Goal: Information Seeking & Learning: Check status

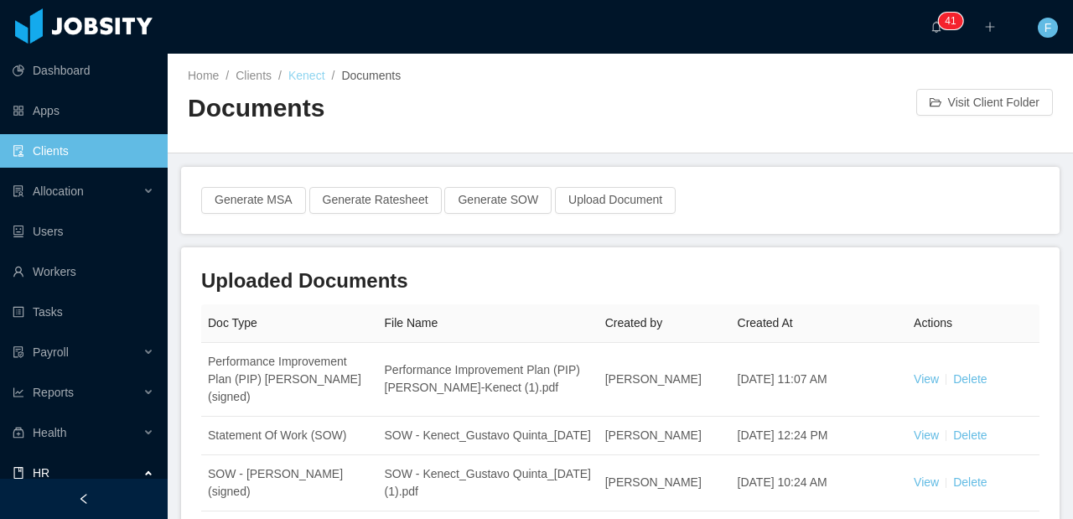
click at [317, 77] on link "Kenect" at bounding box center [306, 75] width 37 height 13
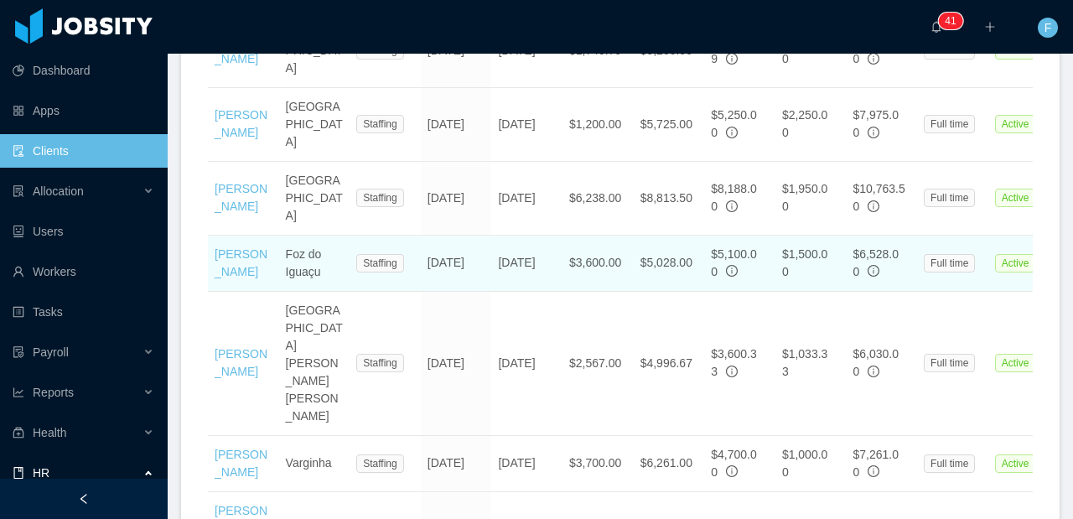
scroll to position [854, 0]
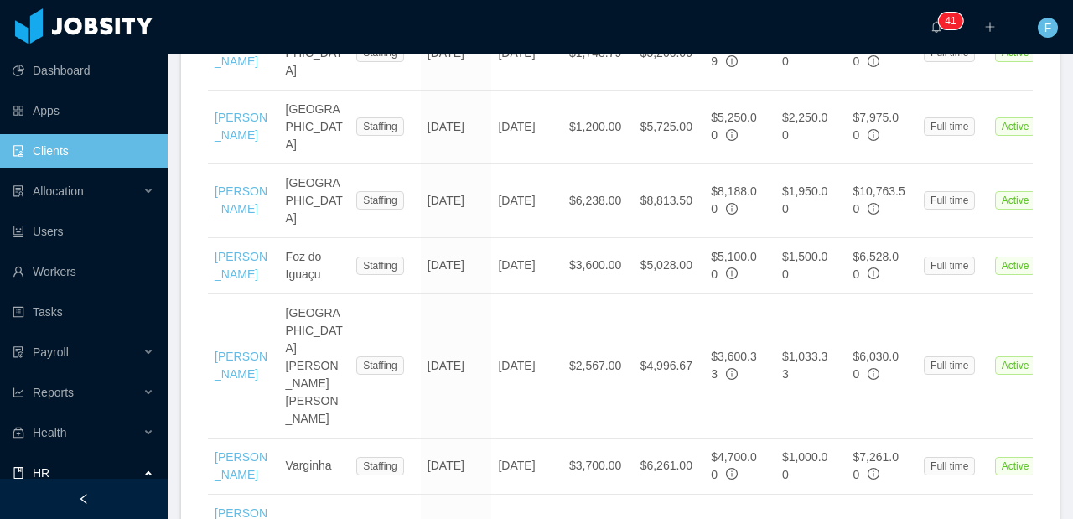
click at [71, 148] on link "Clients" at bounding box center [84, 151] width 142 height 34
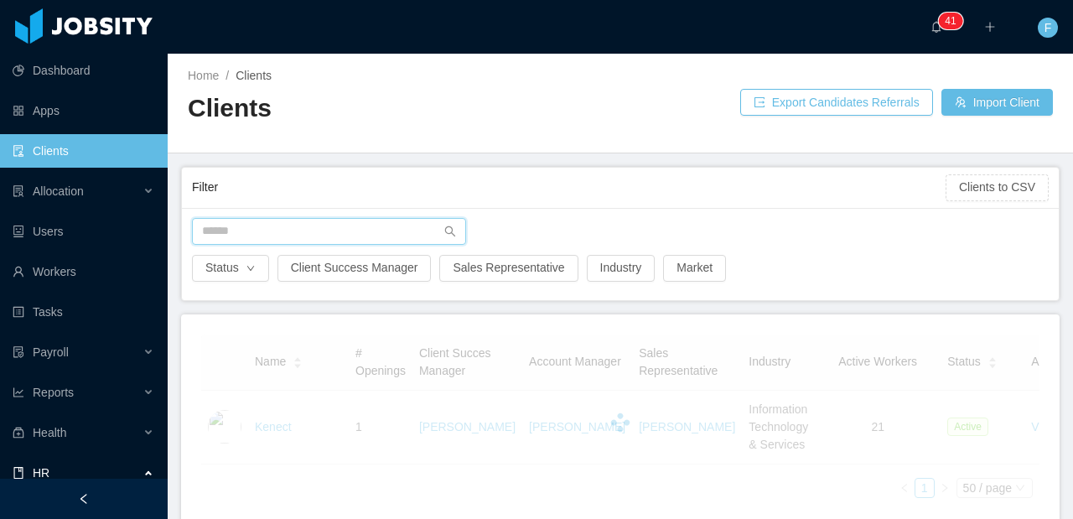
click at [279, 231] on input "text" at bounding box center [329, 231] width 274 height 27
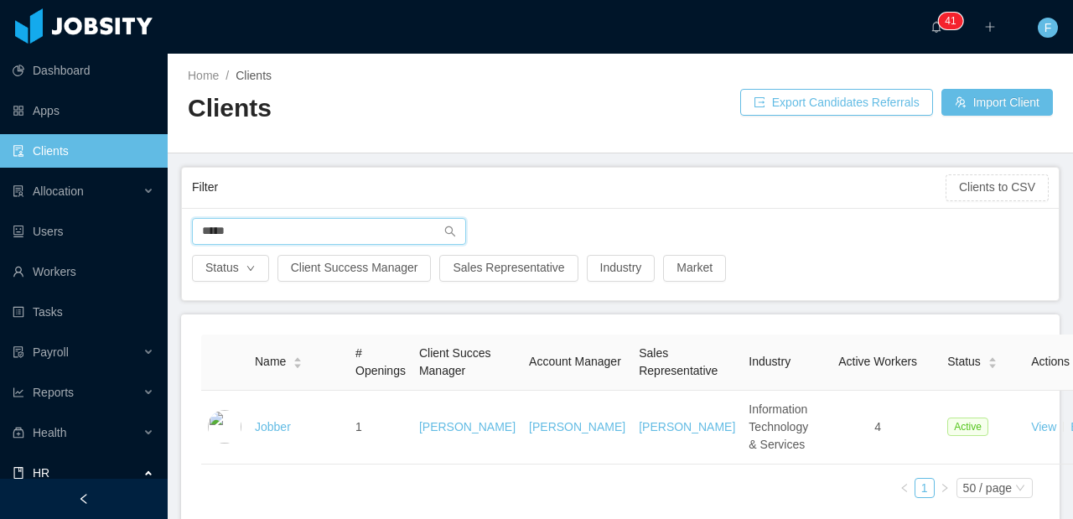
type input "*****"
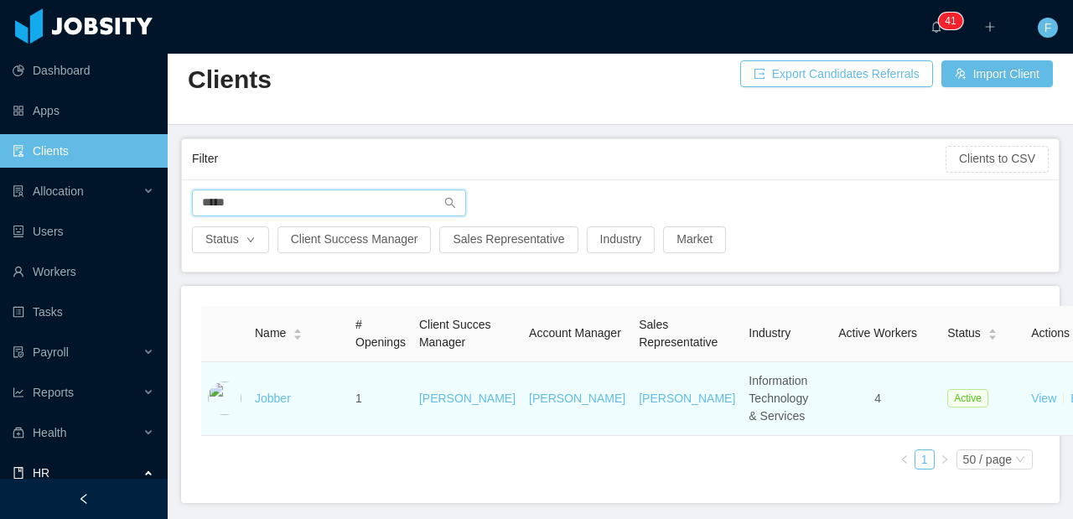
scroll to position [29, 0]
click at [268, 404] on link "Jobber" at bounding box center [273, 397] width 36 height 13
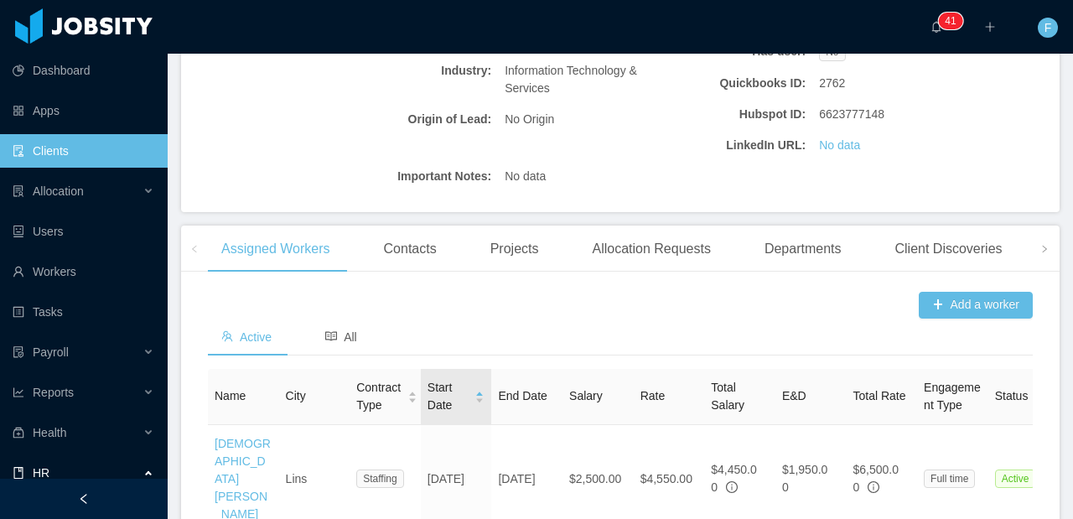
scroll to position [548, 0]
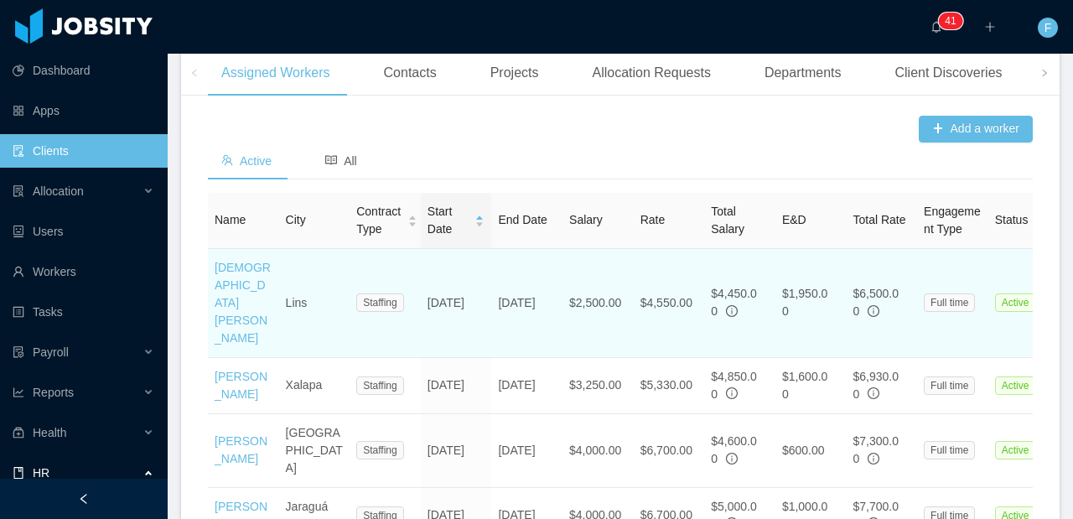
click at [454, 307] on td "[DATE]" at bounding box center [456, 303] width 71 height 109
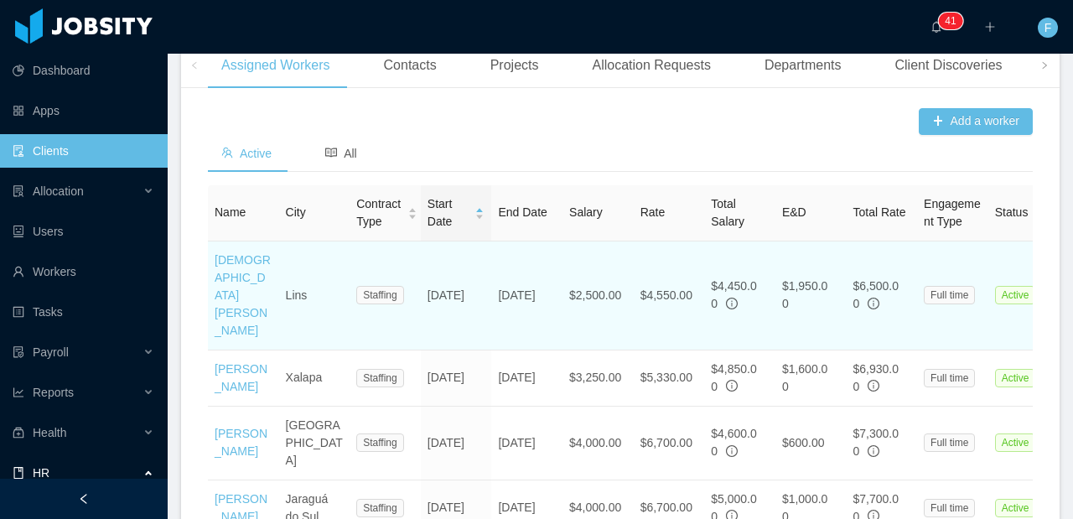
scroll to position [557, 0]
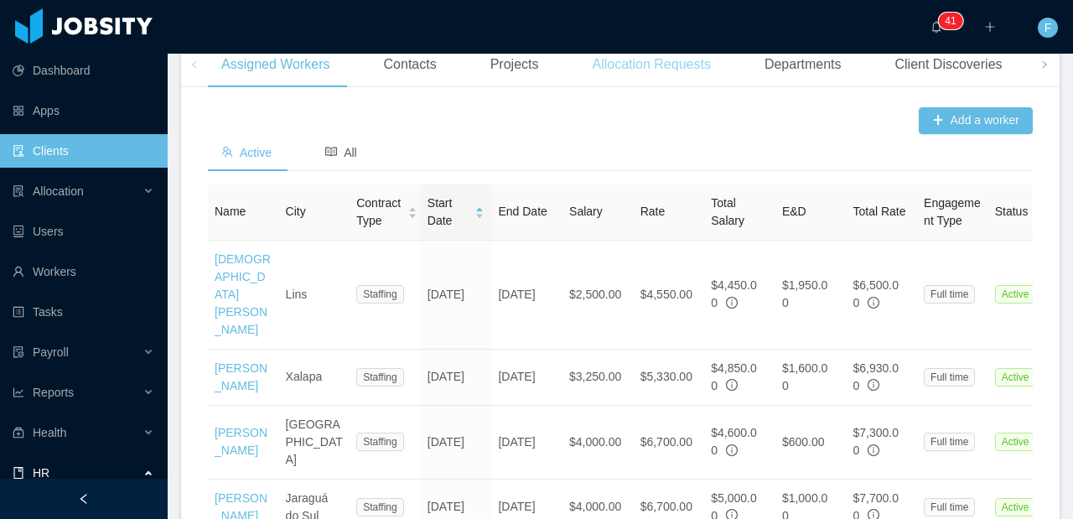
click at [674, 86] on div "Allocation Requests" at bounding box center [651, 64] width 145 height 47
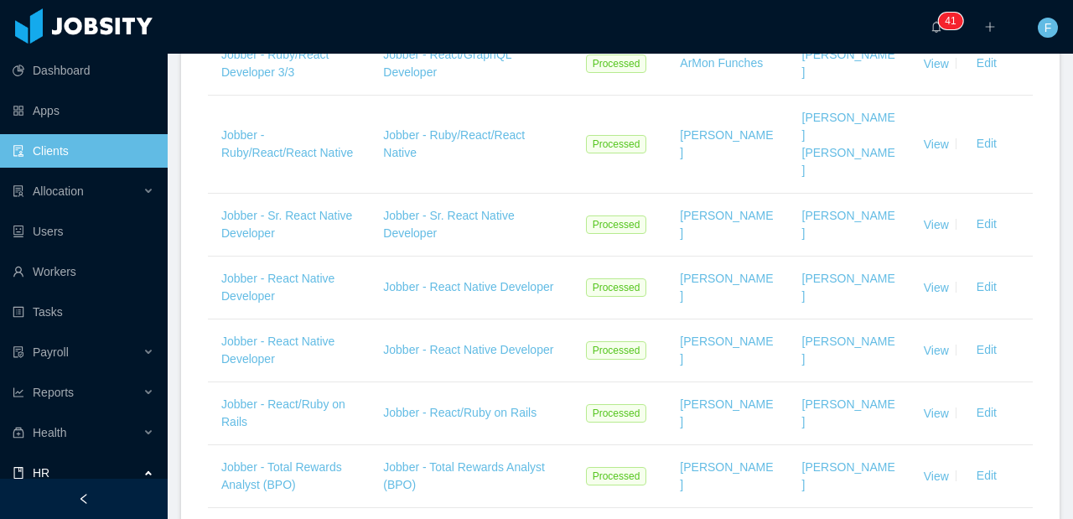
scroll to position [1077, 0]
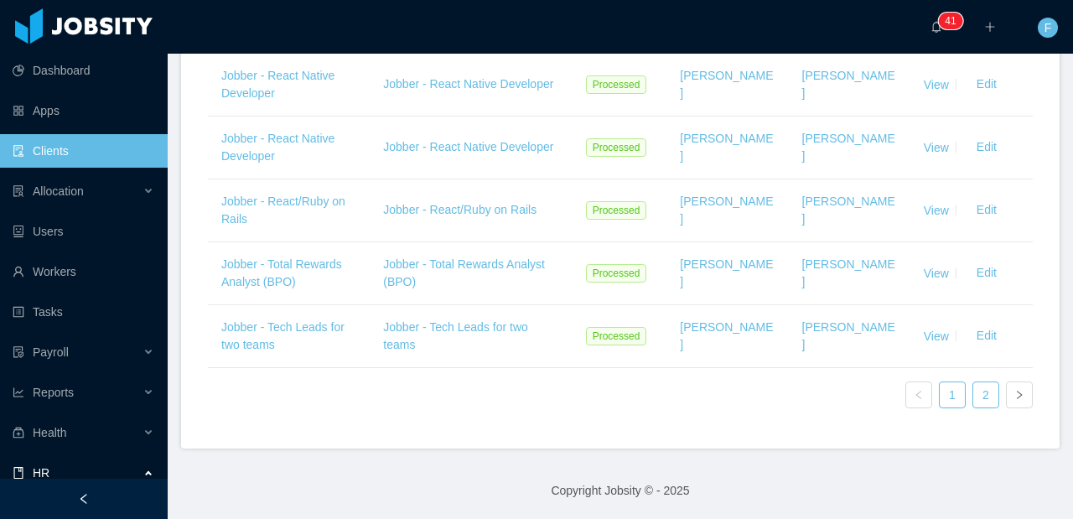
click at [973, 403] on link "2" at bounding box center [985, 394] width 25 height 25
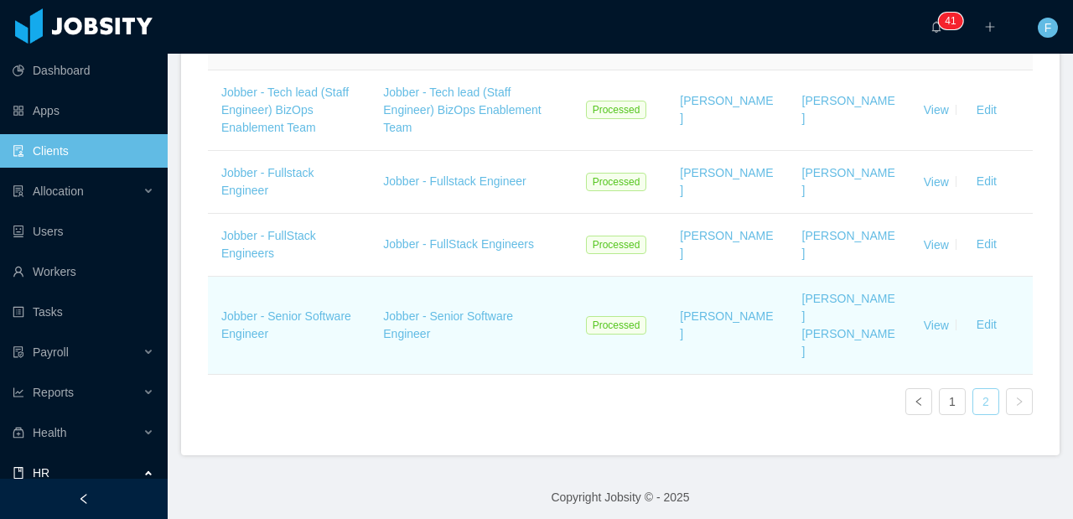
scroll to position [662, 0]
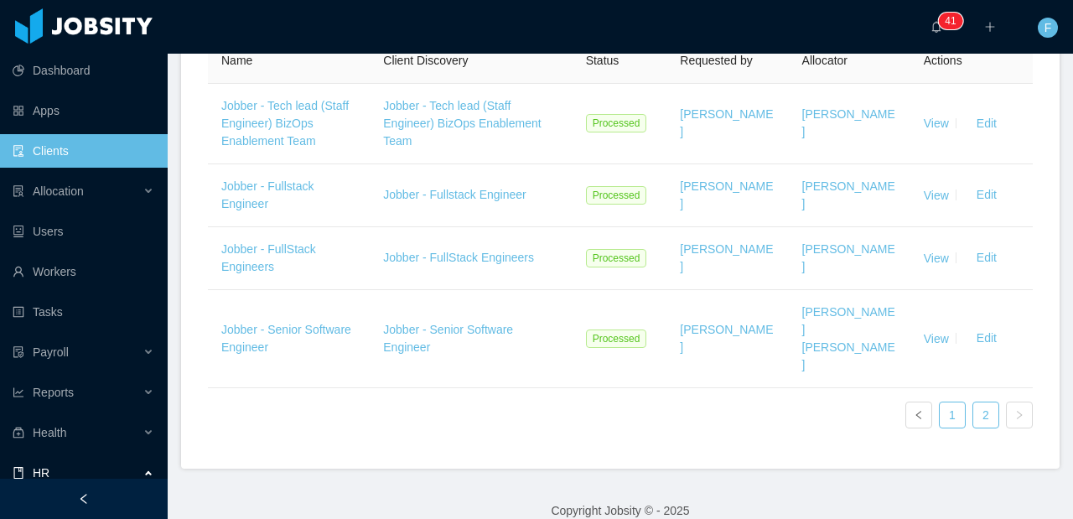
click at [943, 426] on link "1" at bounding box center [952, 414] width 25 height 25
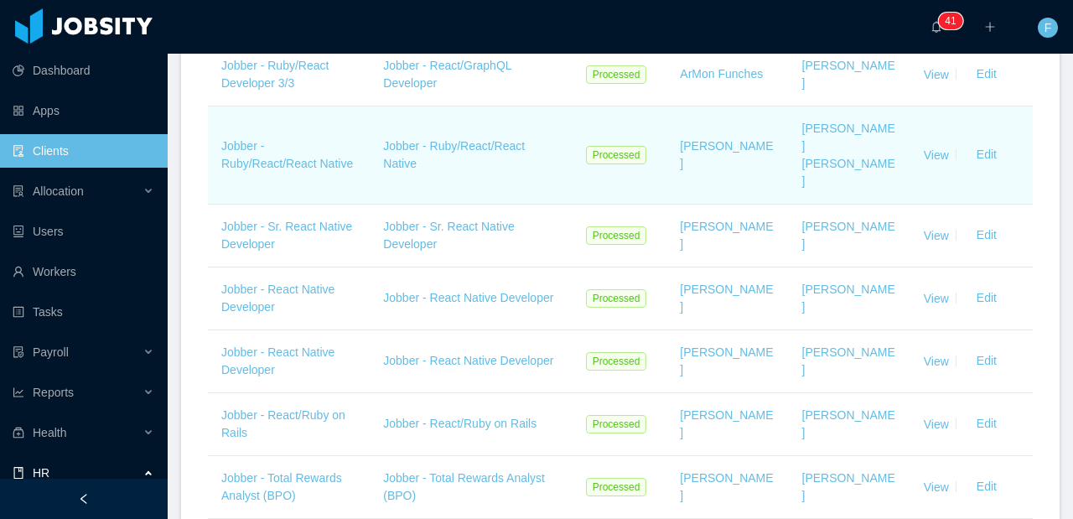
scroll to position [889, 0]
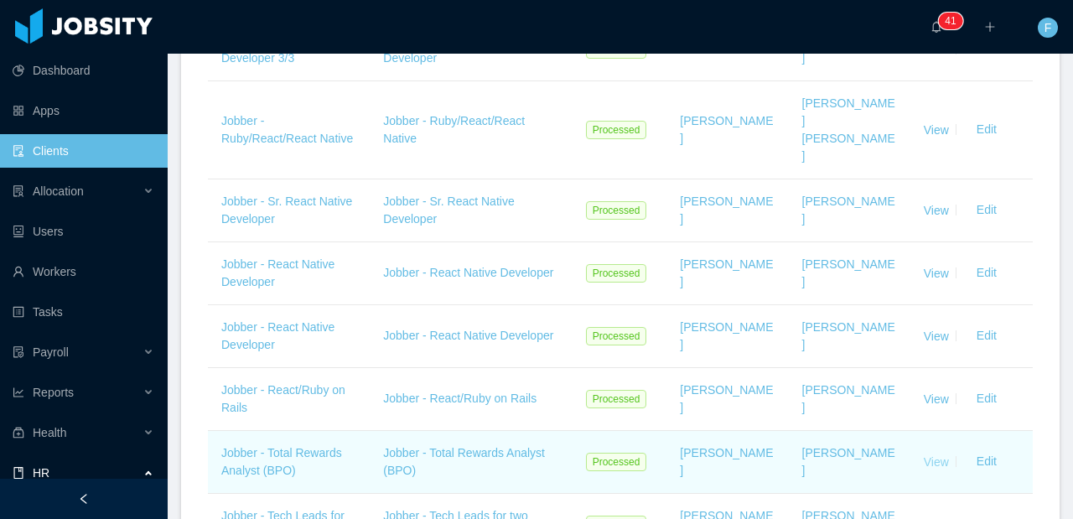
click at [927, 460] on link "View" at bounding box center [936, 460] width 25 height 13
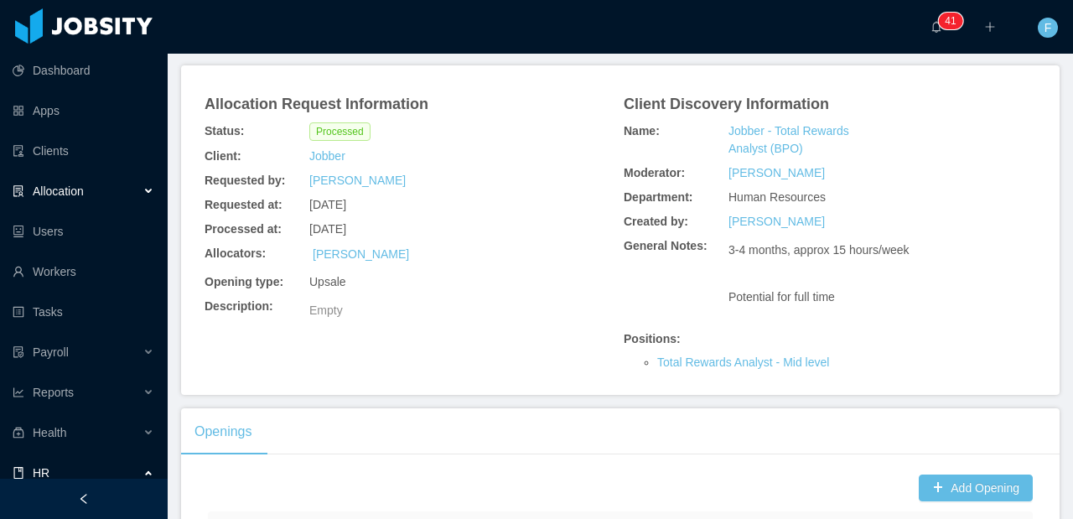
scroll to position [54, 0]
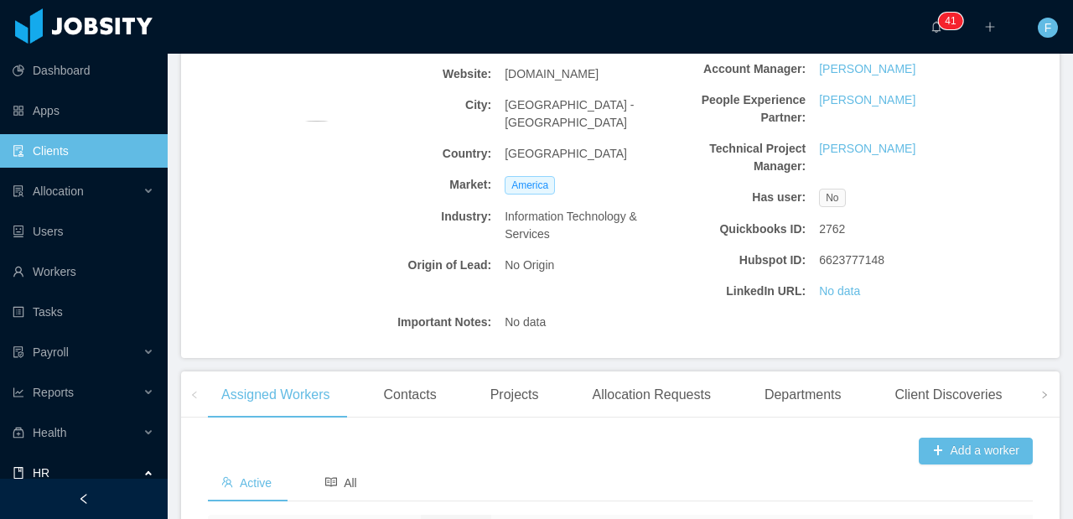
scroll to position [354, 0]
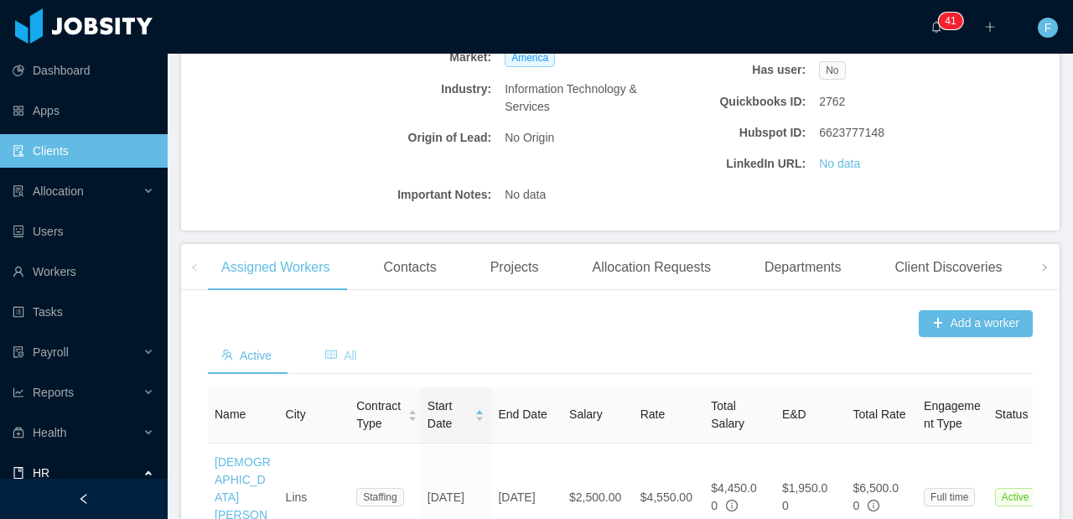
click at [353, 362] on span "All" at bounding box center [341, 355] width 32 height 13
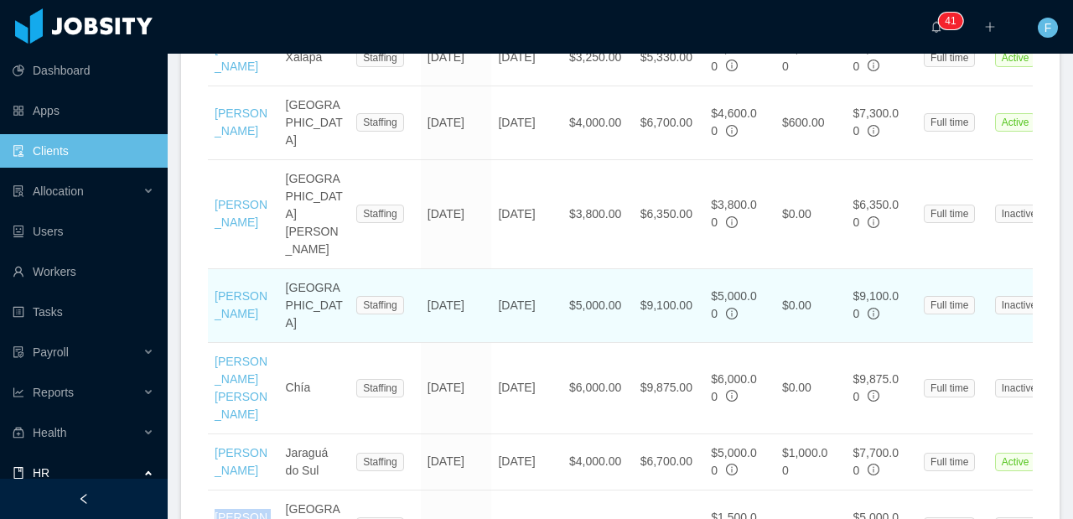
scroll to position [859, 0]
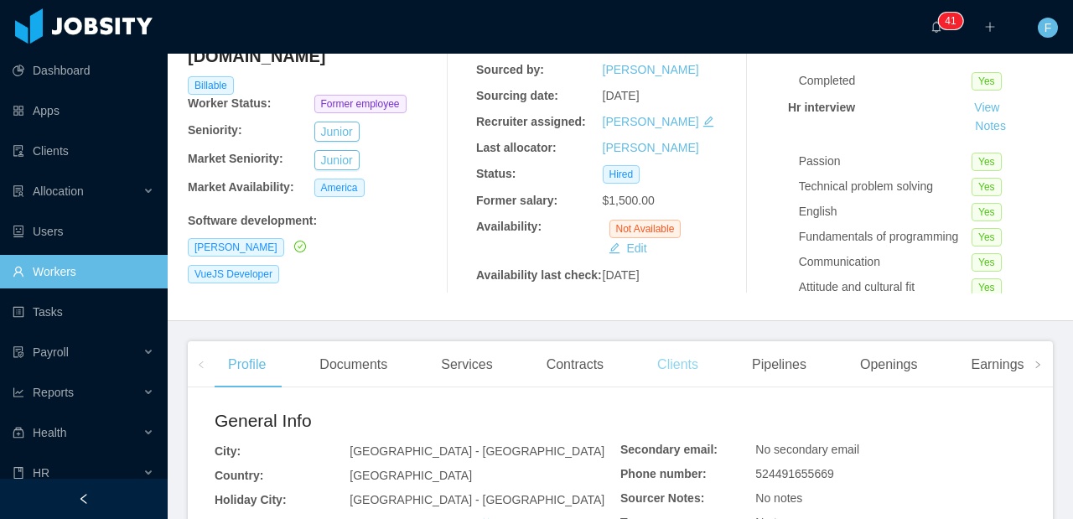
click at [699, 388] on div "Clients" at bounding box center [678, 364] width 68 height 47
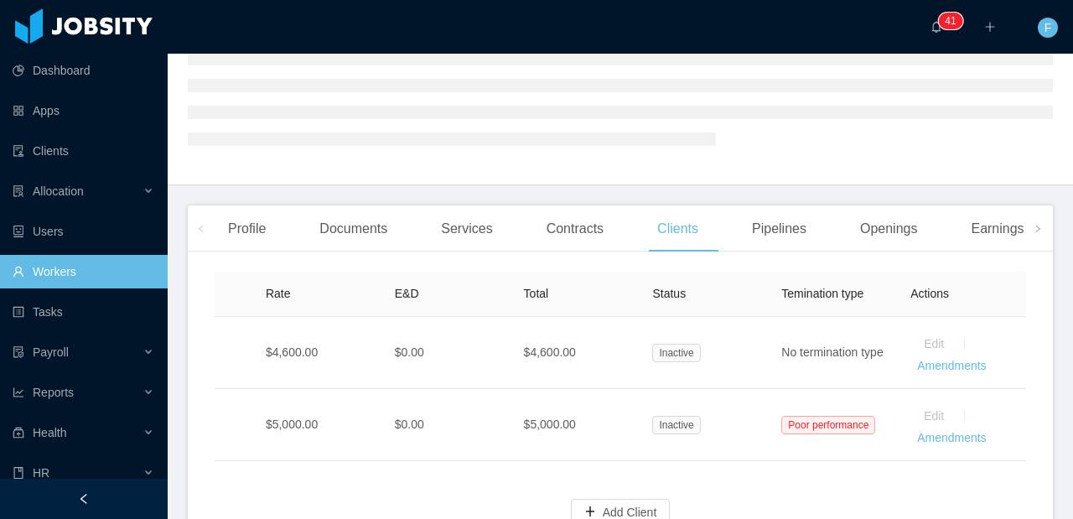
scroll to position [0, 870]
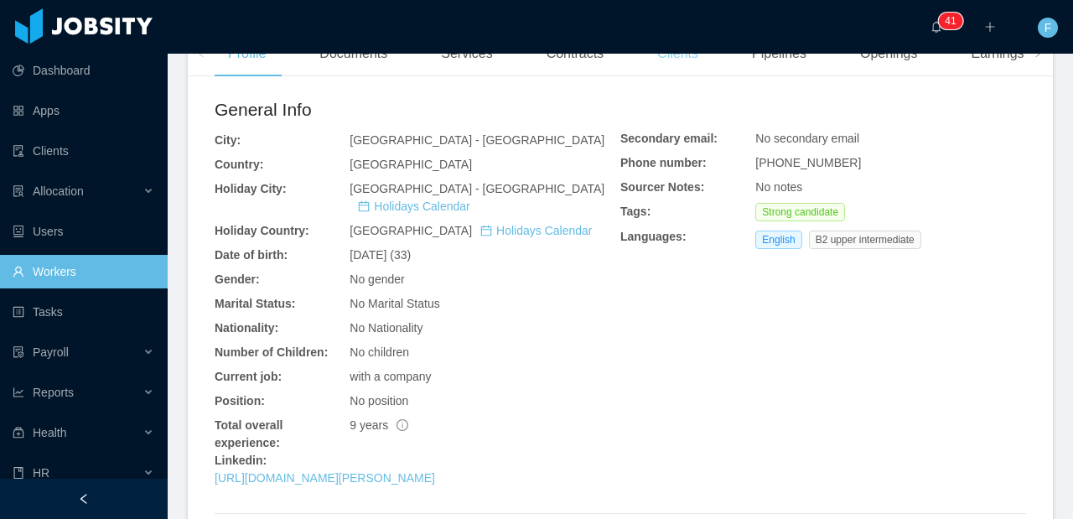
click at [656, 72] on div "Clients" at bounding box center [678, 53] width 68 height 47
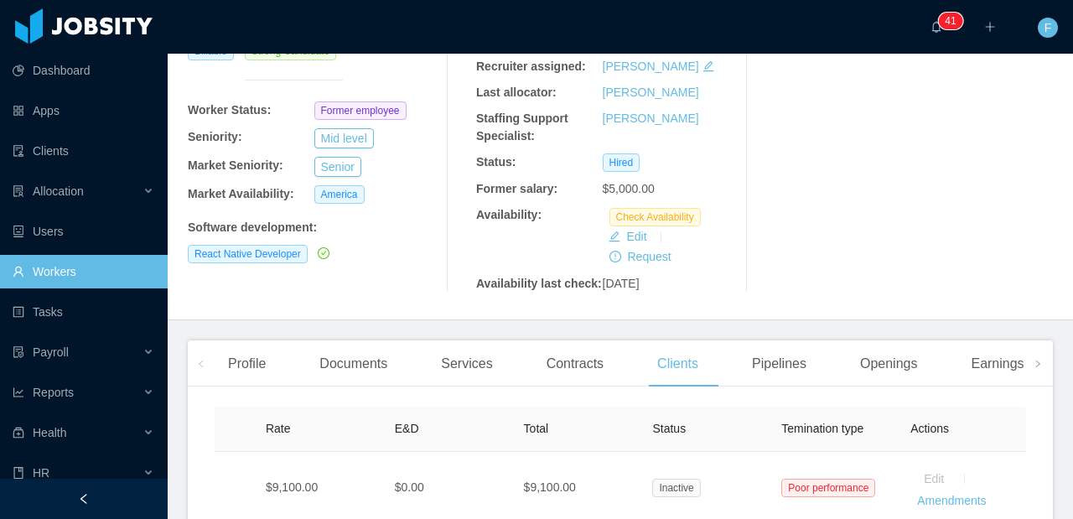
scroll to position [247, 0]
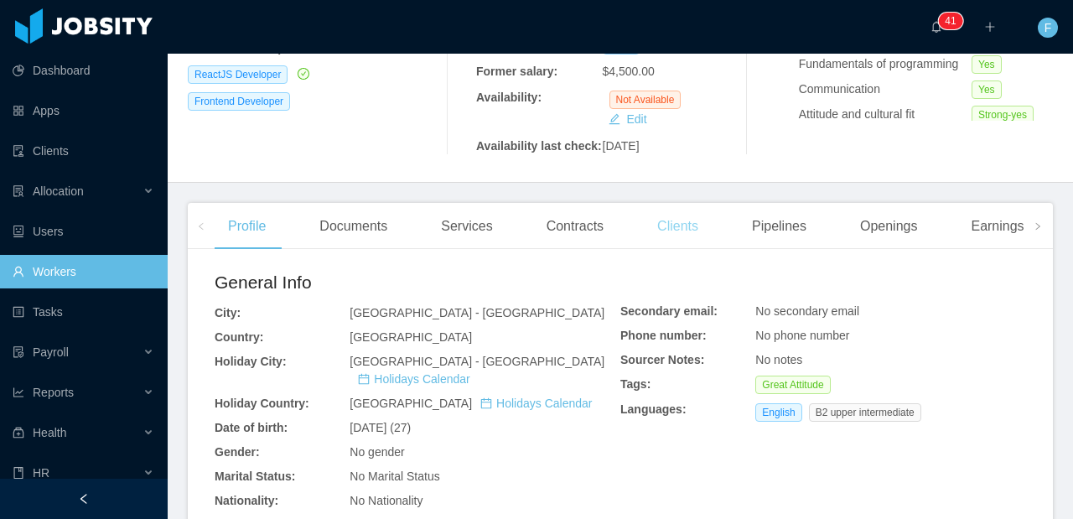
click at [692, 250] on div "Clients" at bounding box center [678, 226] width 68 height 47
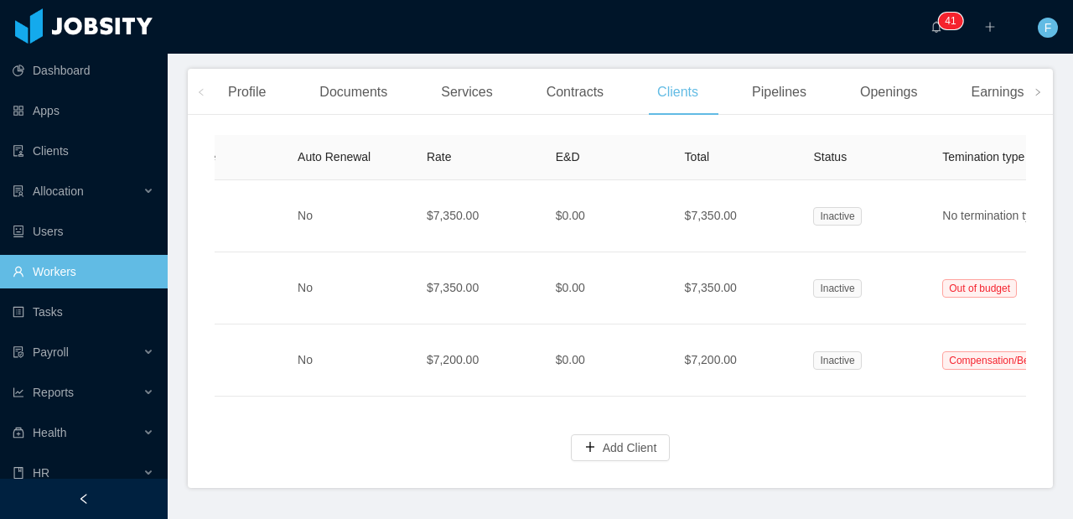
scroll to position [0, 878]
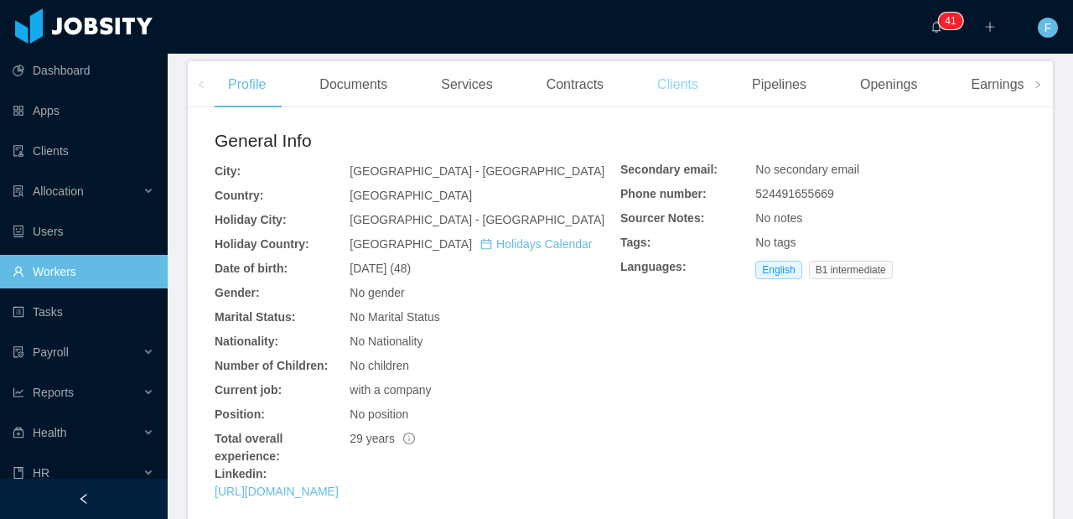
click at [677, 108] on div "Clients" at bounding box center [678, 84] width 68 height 47
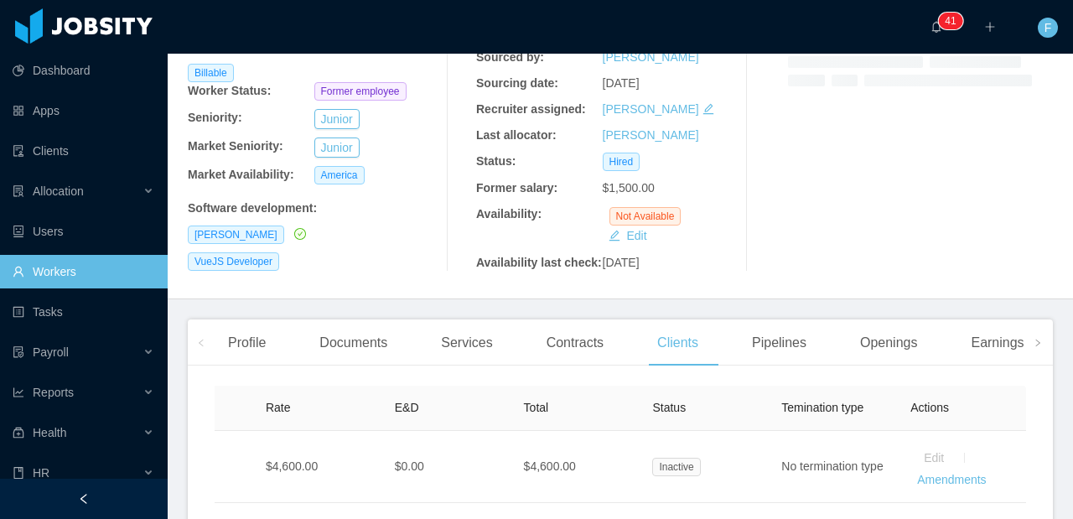
scroll to position [133, 0]
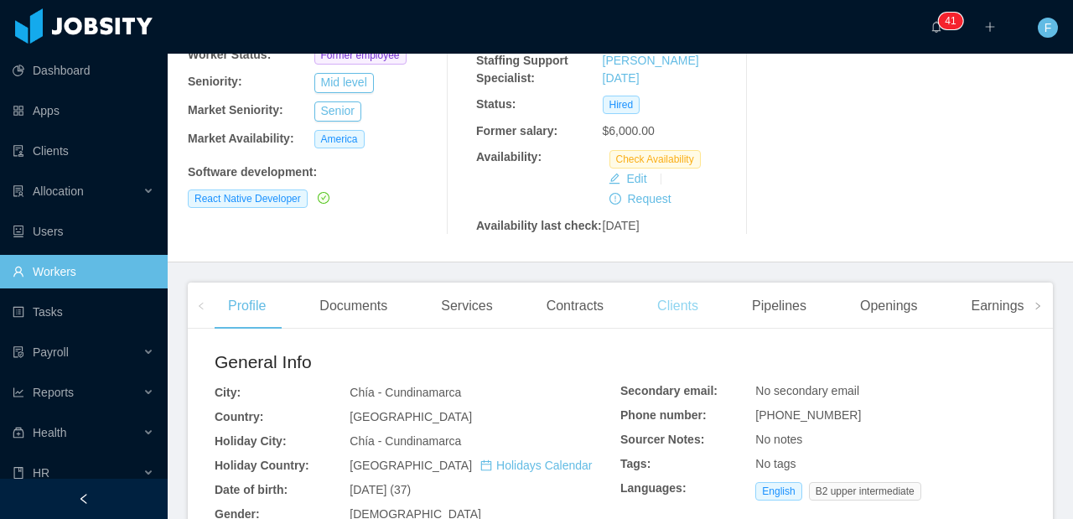
click at [680, 330] on div "Clients" at bounding box center [678, 306] width 68 height 47
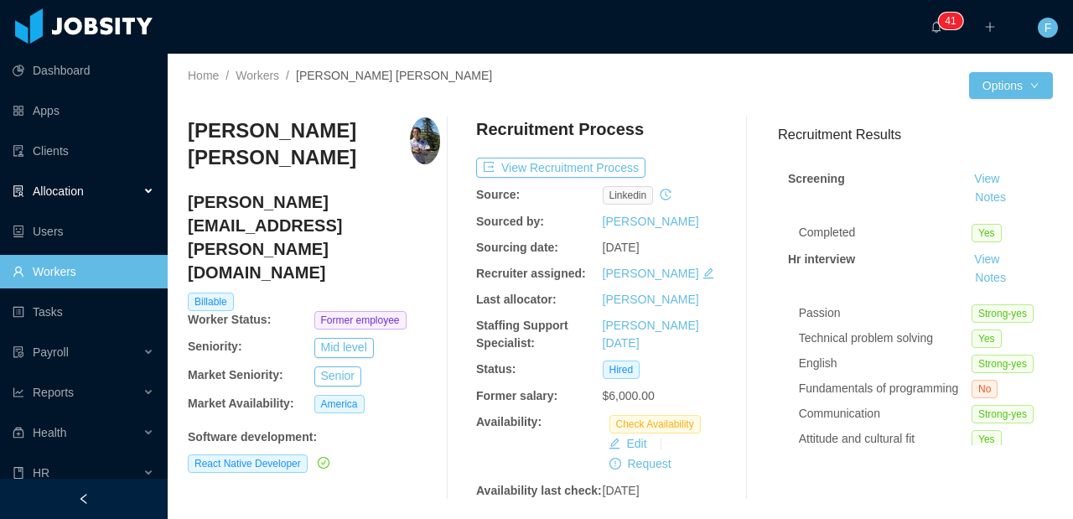
click at [81, 200] on div "Allocation" at bounding box center [84, 191] width 168 height 34
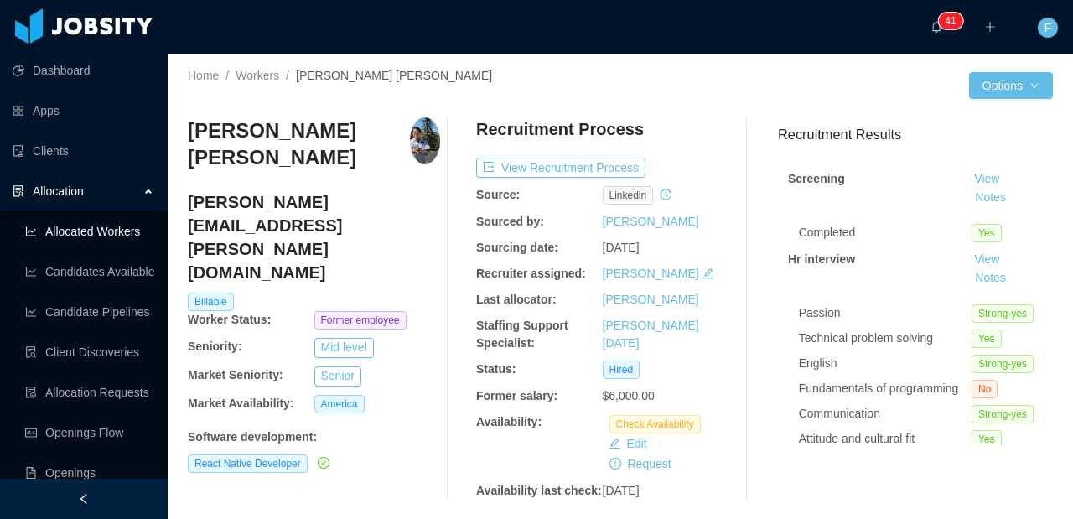
click at [96, 241] on link "Allocated Workers" at bounding box center [89, 232] width 129 height 34
